Goal: Task Accomplishment & Management: Manage account settings

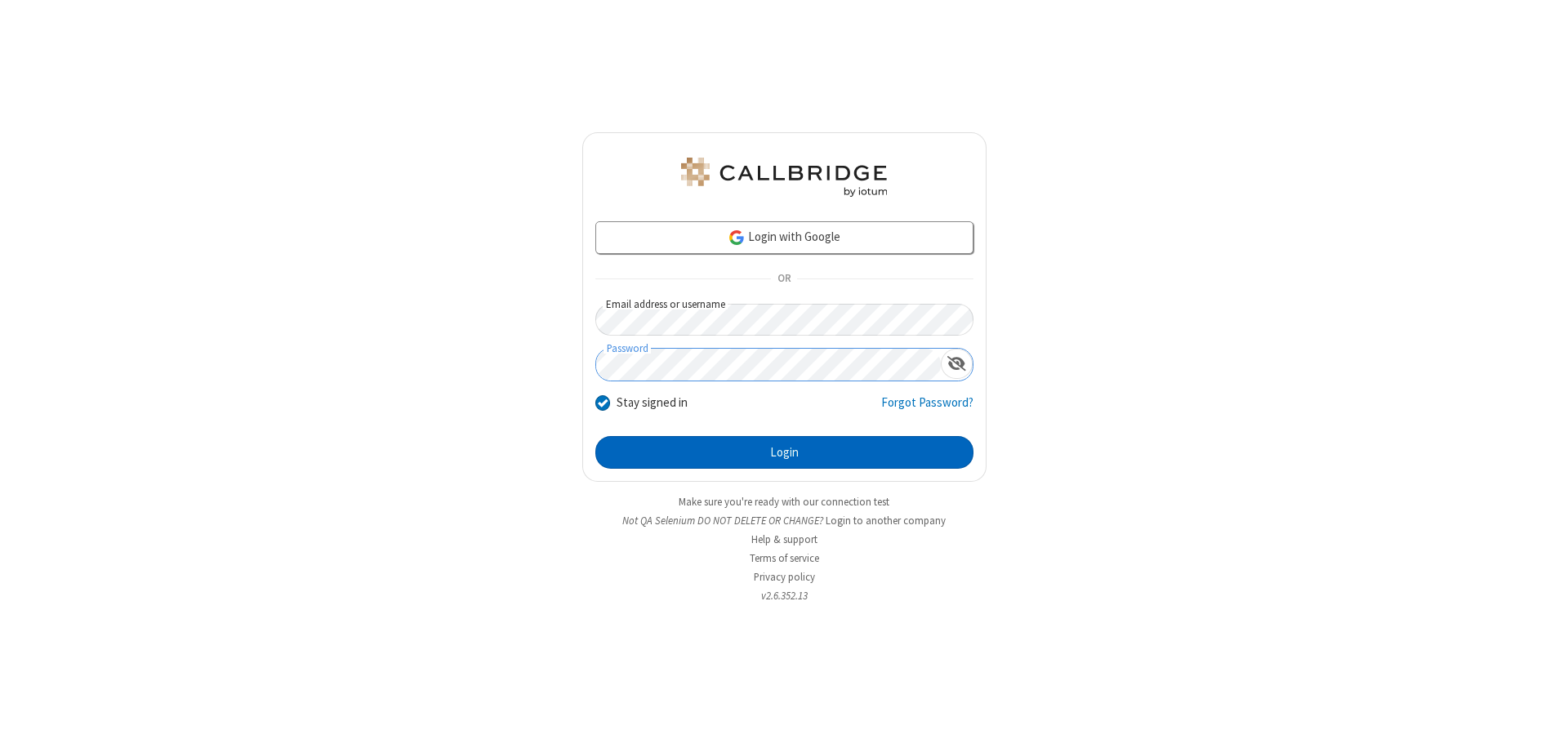
click at [784, 452] on button "Login" at bounding box center [784, 452] width 378 height 33
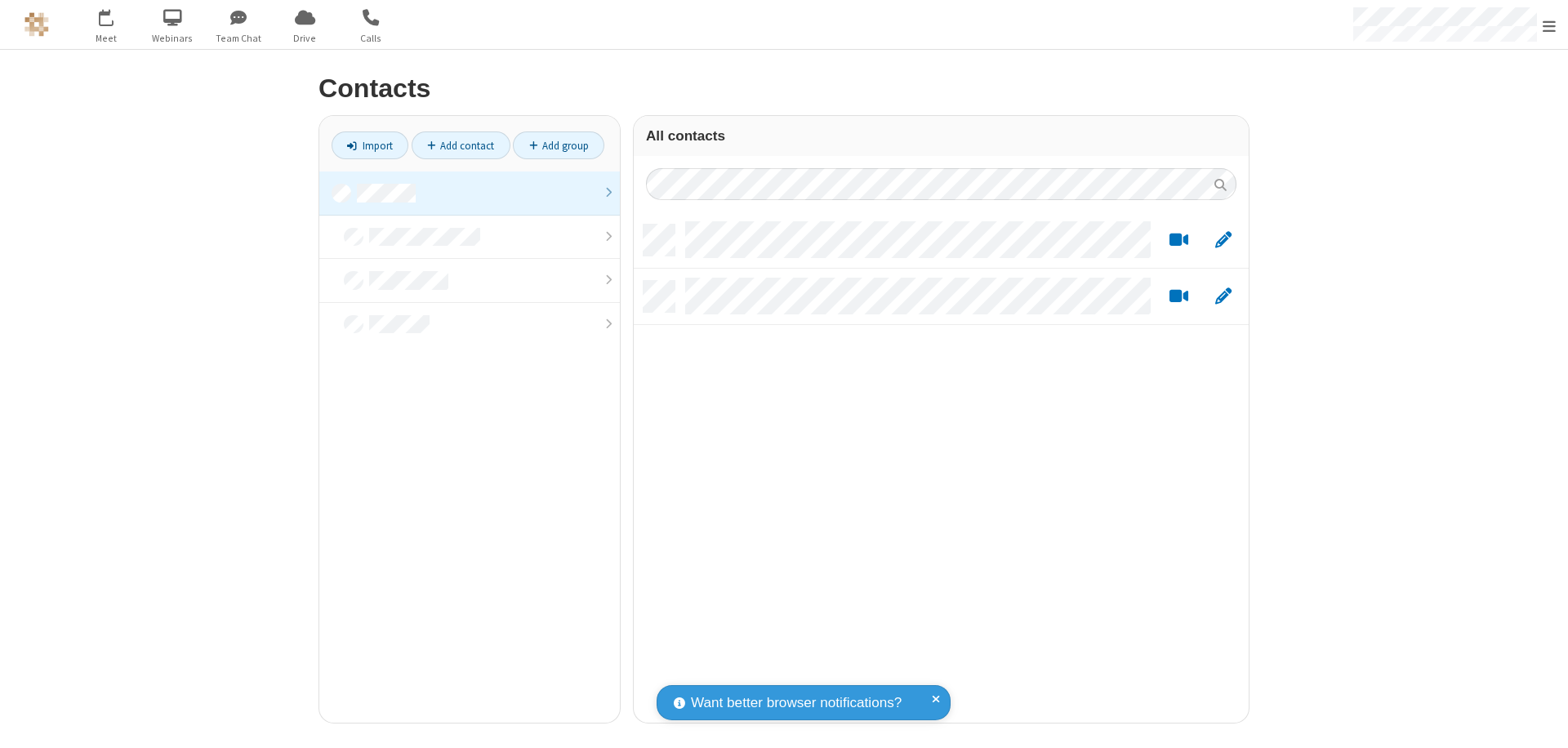
click at [469, 193] on link at bounding box center [469, 193] width 301 height 44
click at [461, 145] on link "Add contact" at bounding box center [461, 145] width 99 height 28
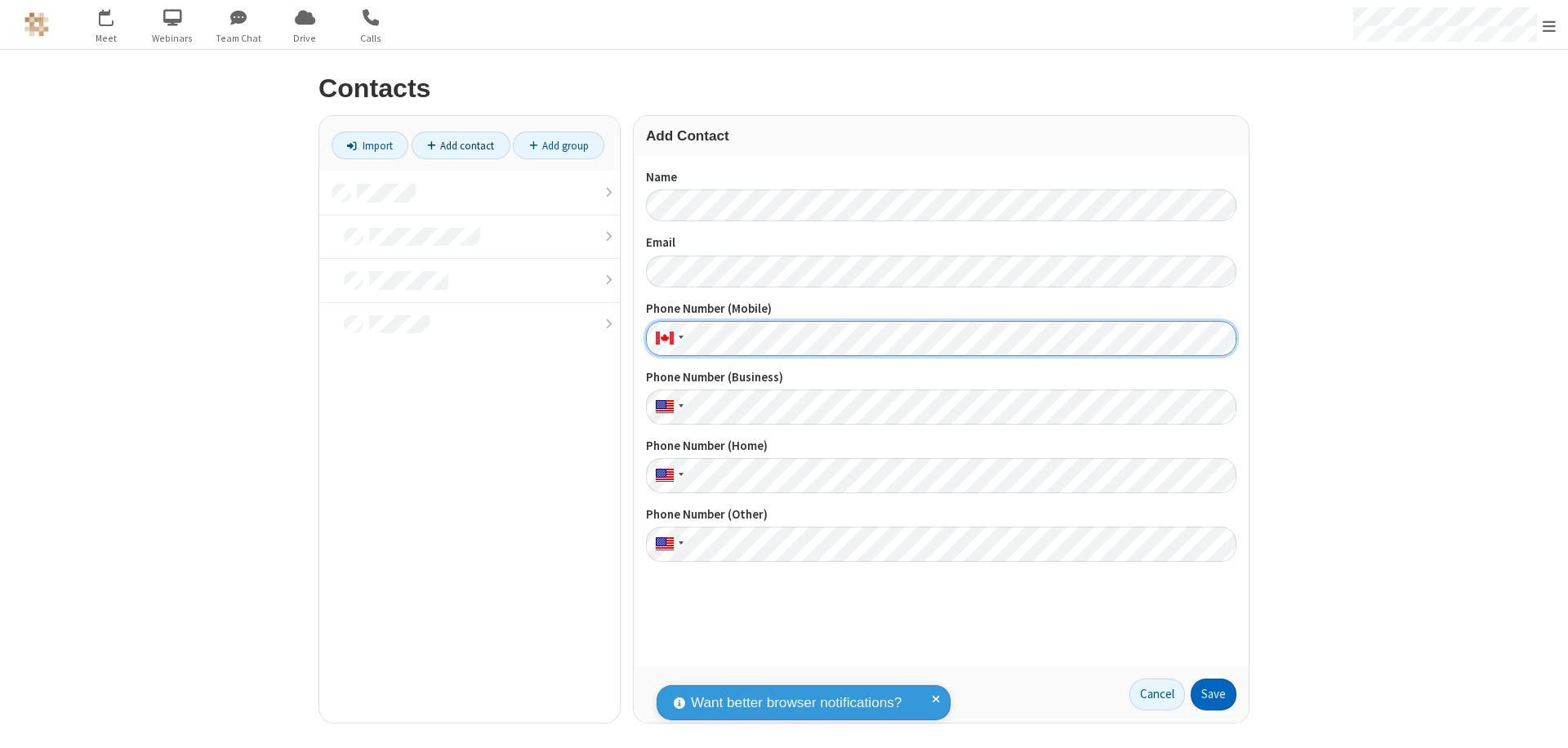
click at [1213, 694] on button "Save" at bounding box center [1213, 695] width 46 height 33
